Goal: Browse casually

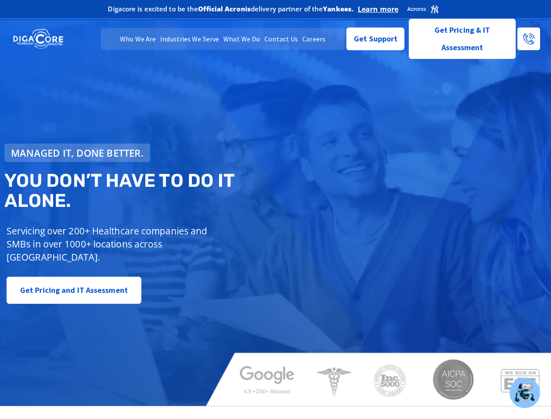
click at [77, 153] on span "Managed IT, done better." at bounding box center [77, 153] width 133 height 10
